Goal: Book appointment/travel/reservation

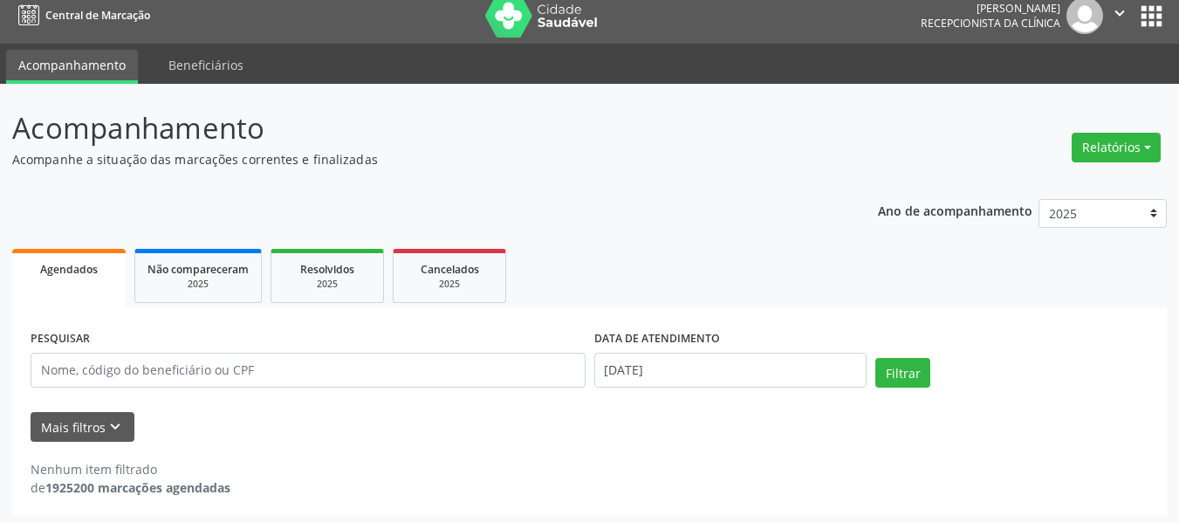
scroll to position [17, 0]
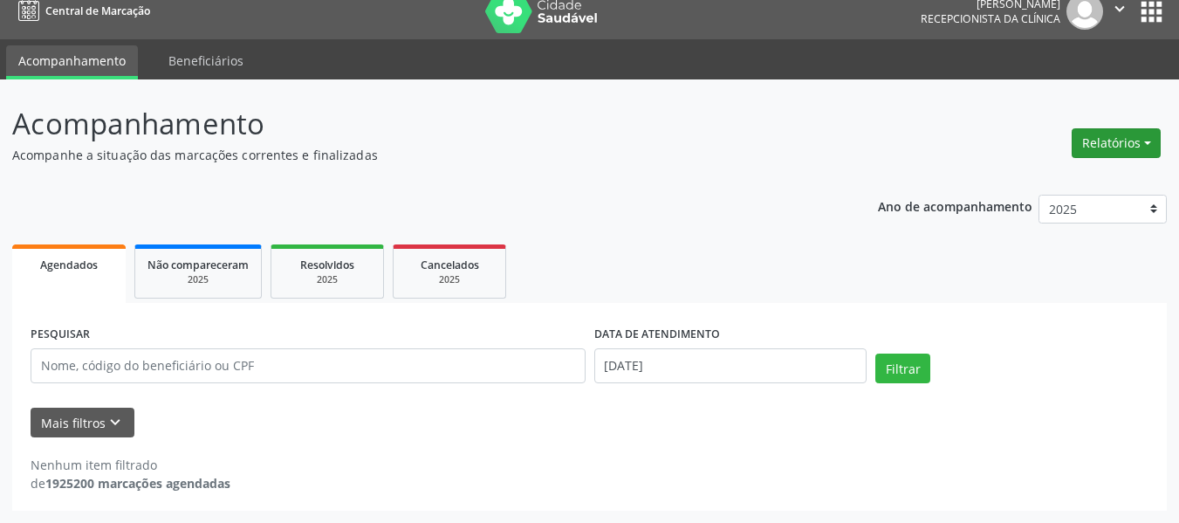
click at [1127, 149] on button "Relatórios" at bounding box center [1116, 143] width 89 height 30
click at [1050, 182] on link "Agendamentos" at bounding box center [1066, 180] width 188 height 24
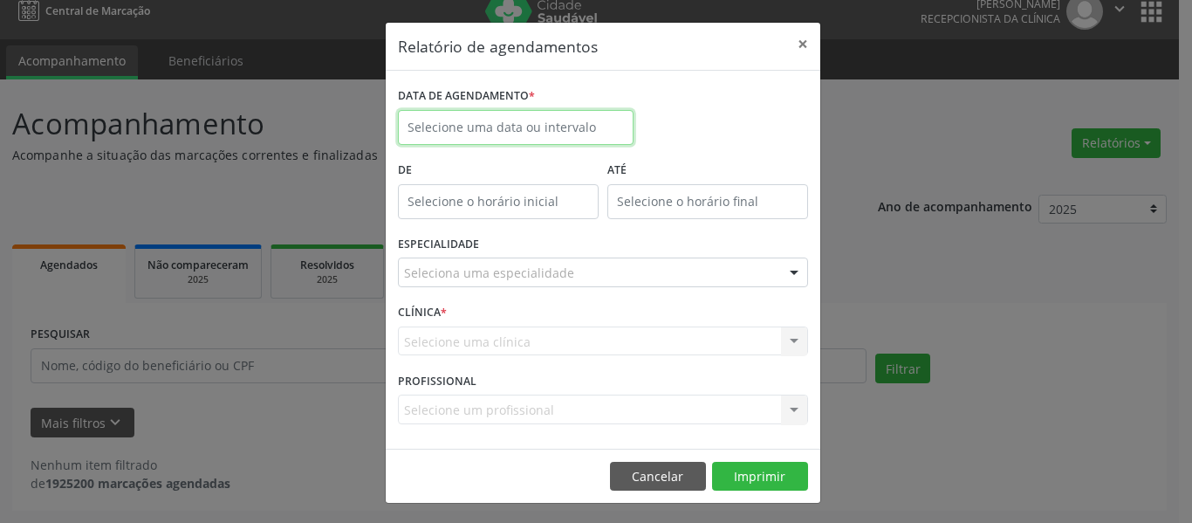
click at [472, 126] on input "text" at bounding box center [516, 127] width 236 height 35
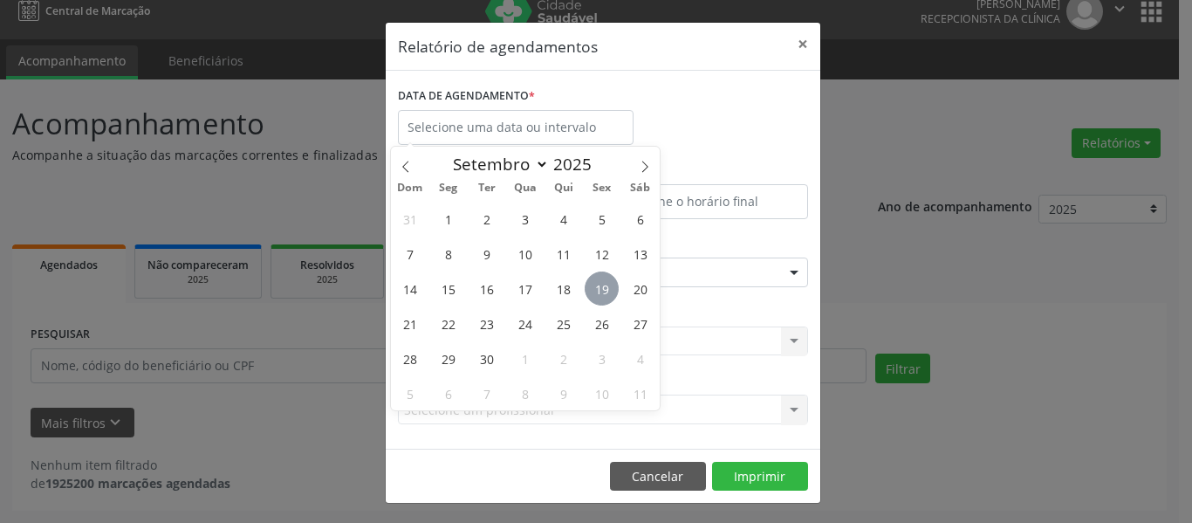
click at [586, 288] on span "19" at bounding box center [602, 288] width 34 height 34
type input "[DATE]"
click at [594, 288] on span "19" at bounding box center [602, 288] width 34 height 34
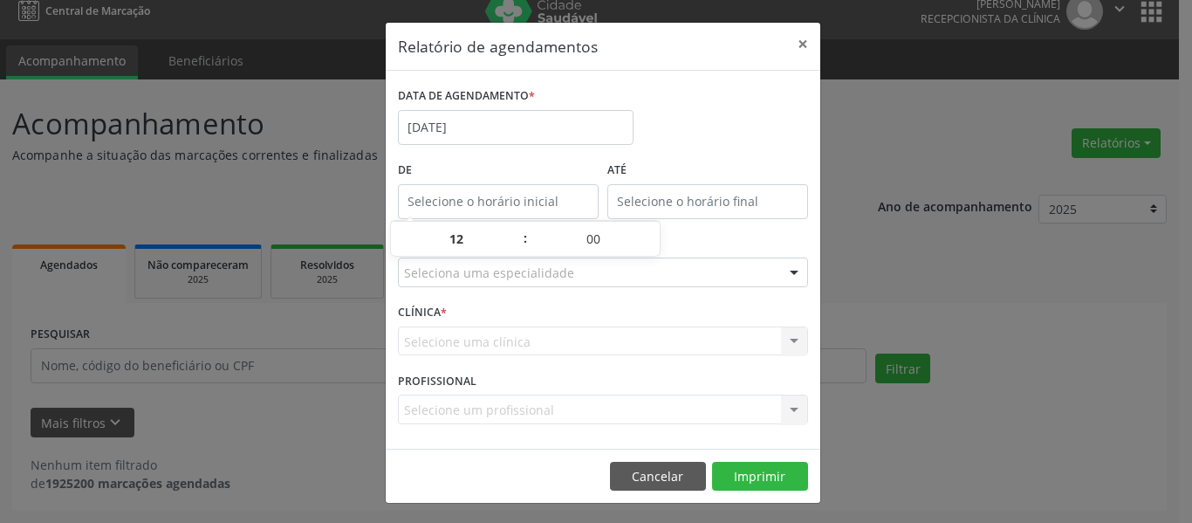
click at [508, 216] on body "Central de Marcação [PERSON_NAME] Recepcionista da clínica  Configurações Sair…" at bounding box center [596, 244] width 1192 height 523
click at [513, 227] on span at bounding box center [517, 230] width 12 height 17
type input "13:00"
type input "13"
click at [513, 227] on span at bounding box center [517, 230] width 12 height 17
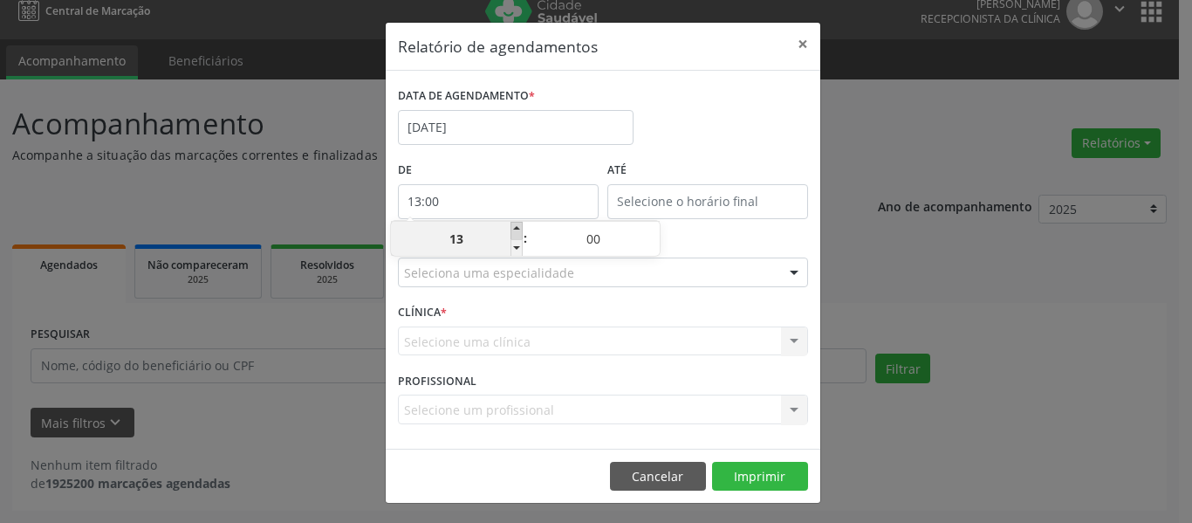
type input "14:00"
type input "14"
click at [513, 248] on span at bounding box center [517, 247] width 12 height 17
type input "13:00"
type input "13"
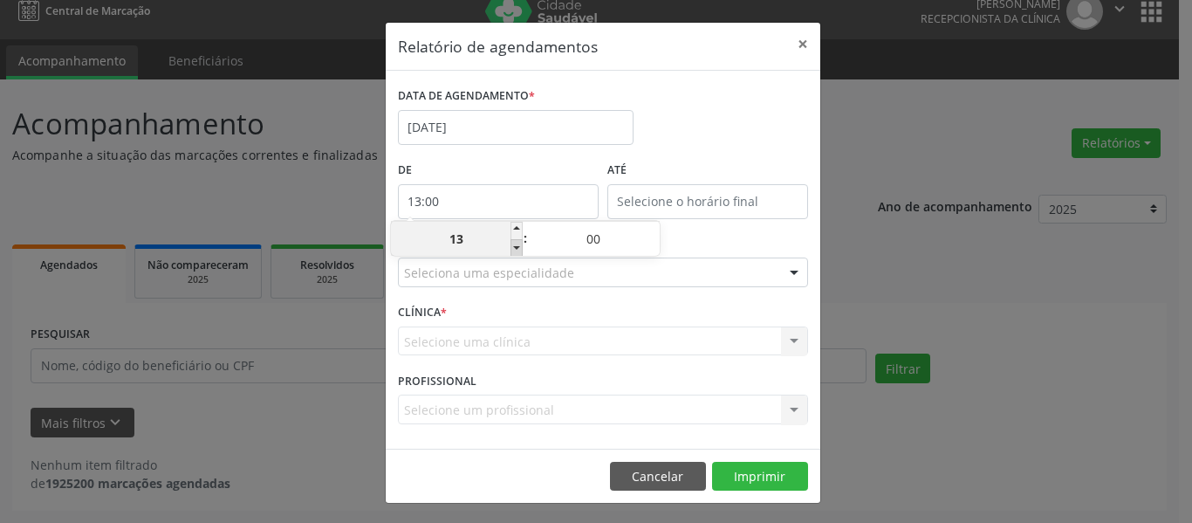
click at [513, 248] on span at bounding box center [517, 247] width 12 height 17
type input "12:00"
type input "12"
click at [799, 44] on button "×" at bounding box center [802, 44] width 35 height 43
